Goal: Check status: Check status

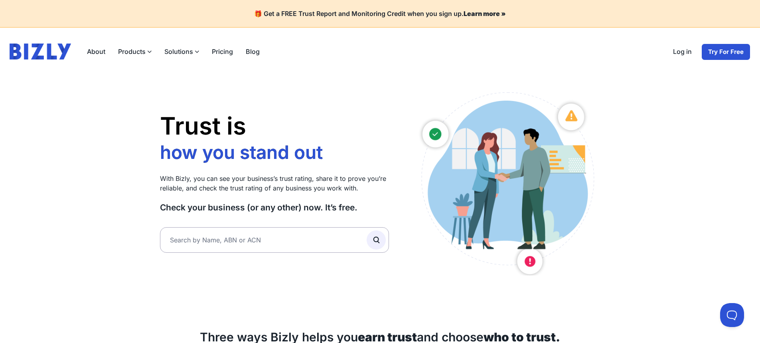
click at [688, 51] on link "Log in" at bounding box center [683, 52] width 32 height 17
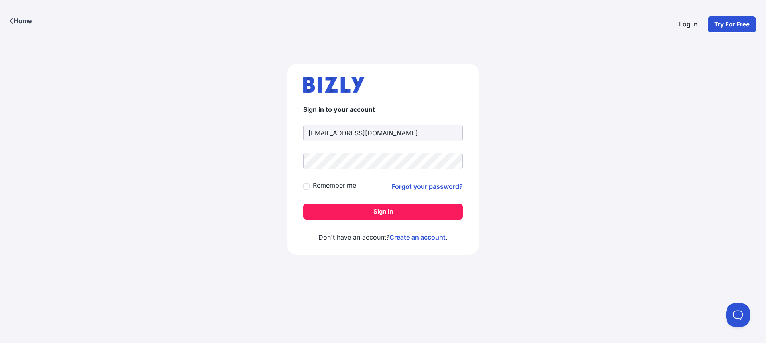
click at [369, 213] on button "Sign in" at bounding box center [383, 212] width 160 height 16
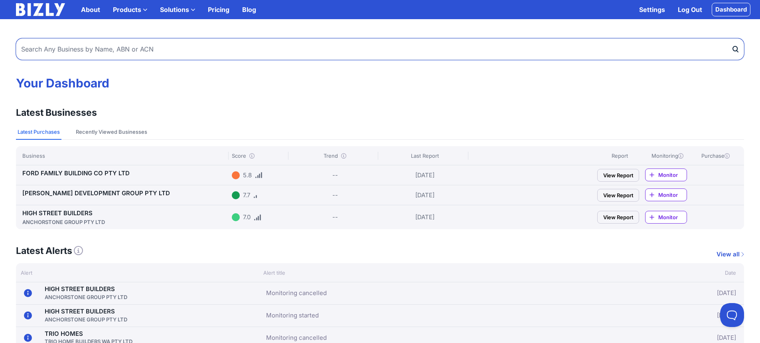
click at [168, 47] on input "text" at bounding box center [380, 49] width 728 height 22
type input "inka builders"
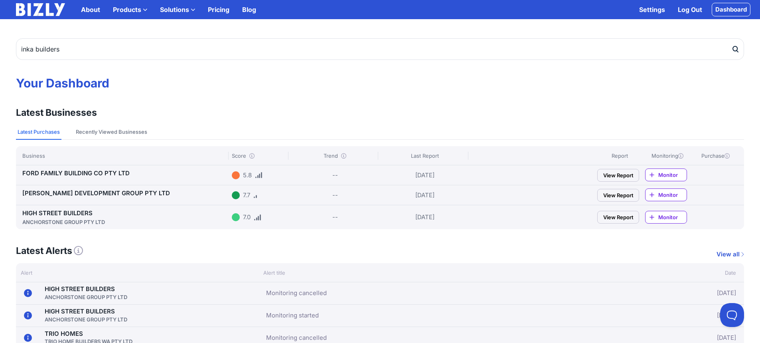
click at [740, 51] on button "submit" at bounding box center [738, 49] width 13 height 22
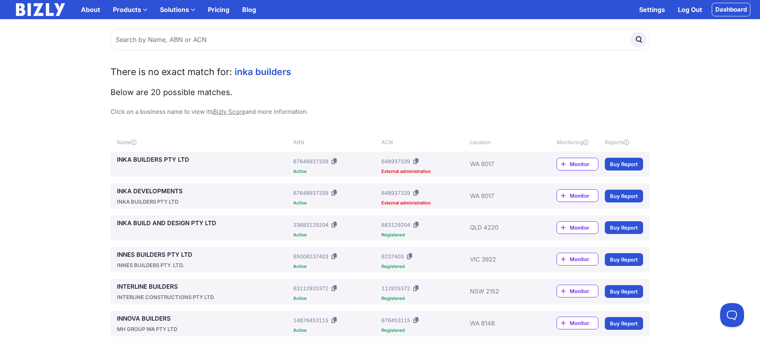
click at [171, 158] on link "INKA BUILDERS PTY LTD" at bounding box center [204, 160] width 174 height 10
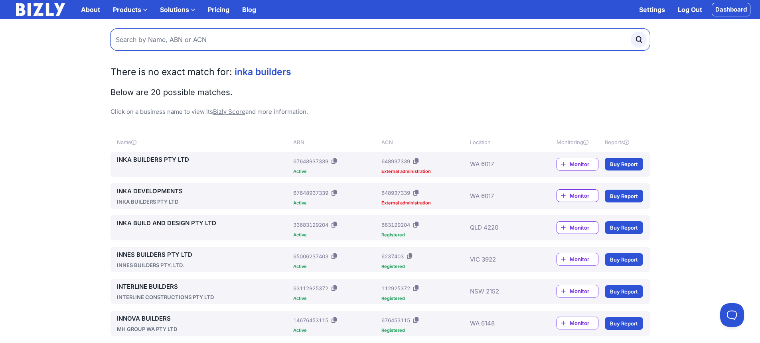
click at [245, 45] on input "text" at bounding box center [381, 40] width 540 height 22
type input "zorzi"
click at [631, 32] on button "submit" at bounding box center [639, 40] width 16 height 16
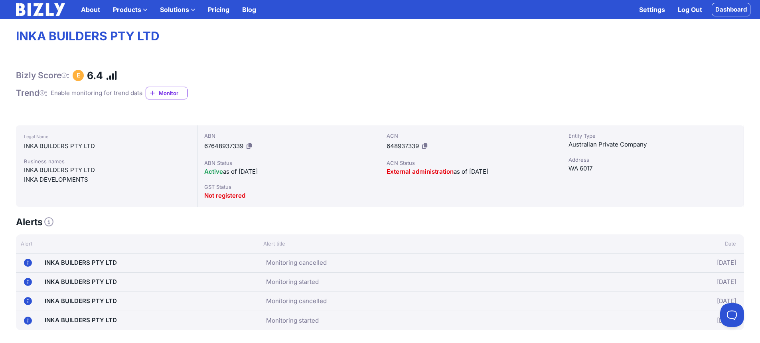
click at [174, 94] on span "Monitor" at bounding box center [173, 93] width 28 height 8
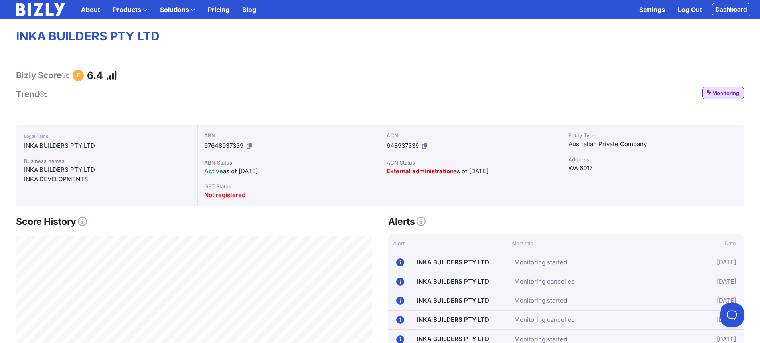
click at [720, 95] on span "Monitoring" at bounding box center [725, 93] width 27 height 8
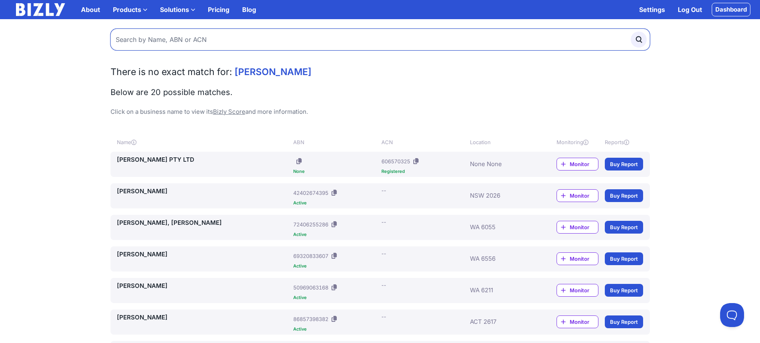
click at [189, 42] on input "text" at bounding box center [381, 40] width 540 height 22
type input "mercedes group"
click at [631, 32] on button "submit" at bounding box center [639, 40] width 16 height 16
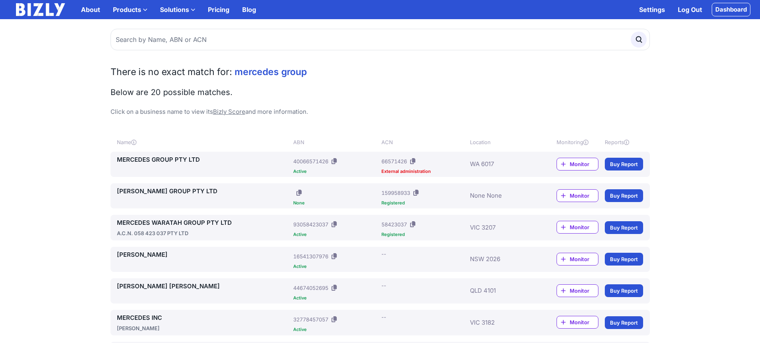
click at [179, 156] on link "MERCEDES GROUP PTY LTD" at bounding box center [204, 160] width 174 height 10
drag, startPoint x: 101, startPoint y: 11, endPoint x: 122, endPoint y: 9, distance: 20.5
click at [101, 11] on link "About" at bounding box center [91, 10] width 32 height 16
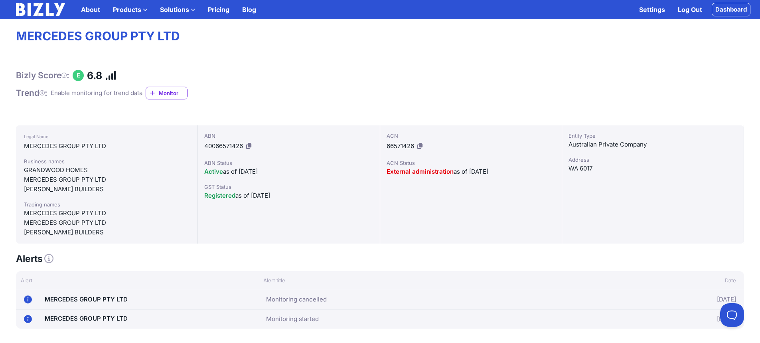
click at [159, 91] on link "Monitor" at bounding box center [167, 93] width 42 height 13
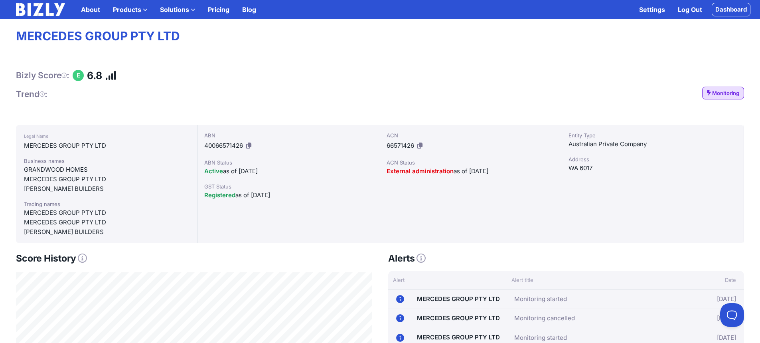
click at [725, 93] on span "Monitoring" at bounding box center [725, 93] width 27 height 8
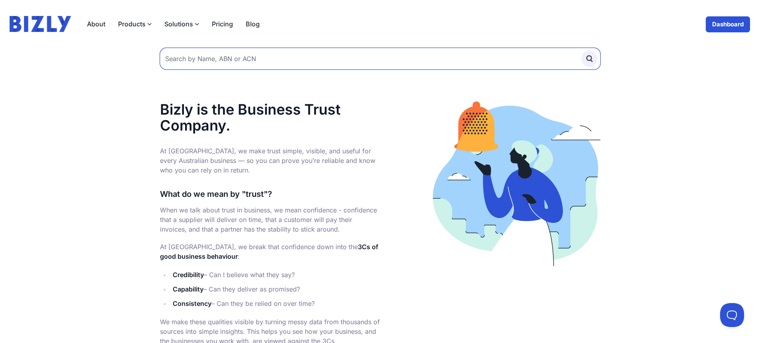
click at [195, 53] on input "text" at bounding box center [380, 59] width 441 height 22
